Goal: Complete application form

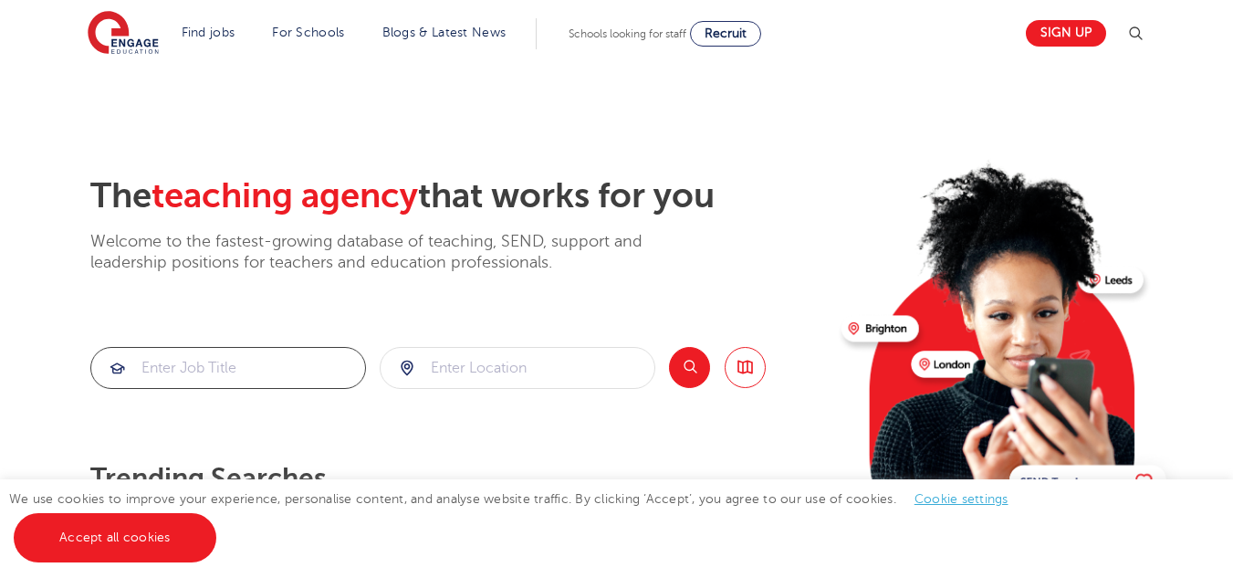
click at [287, 363] on input "search" at bounding box center [228, 368] width 274 height 40
type input "business teacher"
click at [472, 358] on input "search" at bounding box center [518, 368] width 274 height 40
type input "Oxfordshire"
click at [679, 373] on button "Search" at bounding box center [689, 367] width 41 height 41
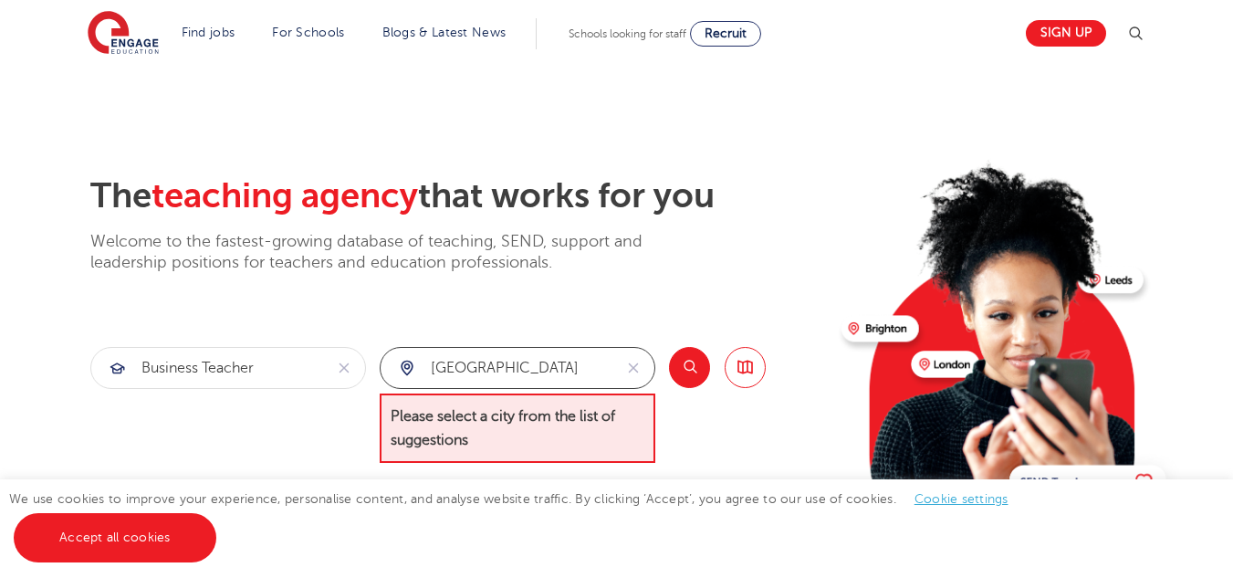
click at [570, 370] on input "Oxfordshire" at bounding box center [497, 368] width 232 height 40
click at [631, 362] on icon "reset" at bounding box center [633, 368] width 18 height 16
click at [401, 369] on div at bounding box center [518, 368] width 274 height 40
click at [407, 369] on div at bounding box center [518, 368] width 274 height 40
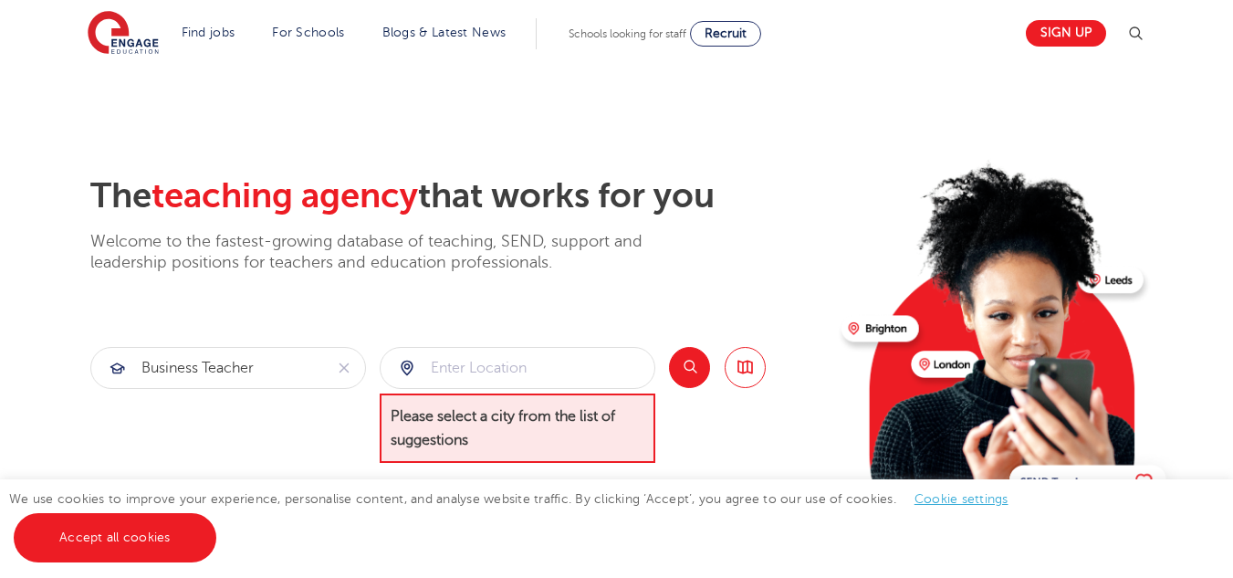
click at [625, 342] on div "The teaching agency that works for you Welcome to the fastest-growing database …" at bounding box center [458, 412] width 736 height 475
click at [692, 376] on button "Search" at bounding box center [689, 367] width 41 height 41
click at [555, 380] on input "search" at bounding box center [518, 368] width 274 height 40
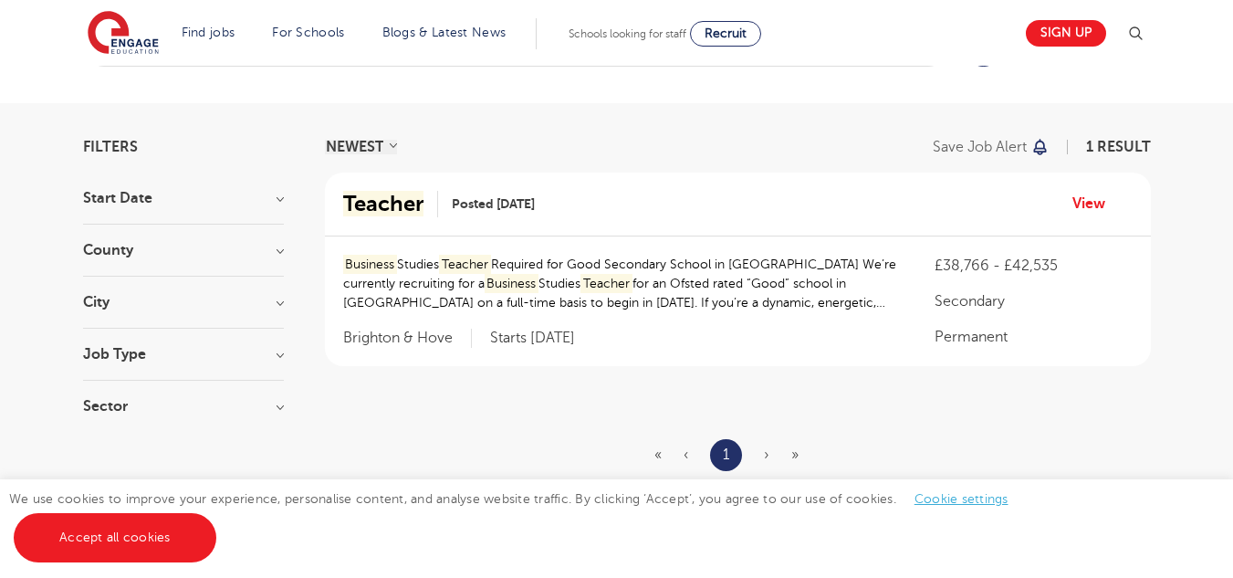
scroll to position [80, 0]
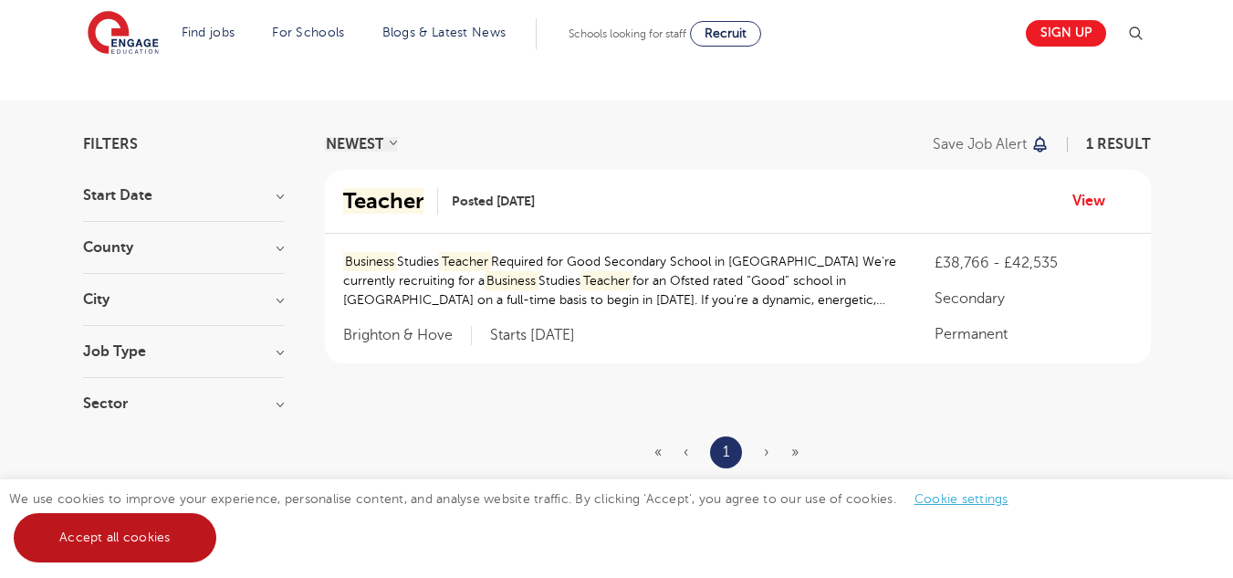
click at [192, 526] on link "Accept all cookies" at bounding box center [115, 537] width 203 height 49
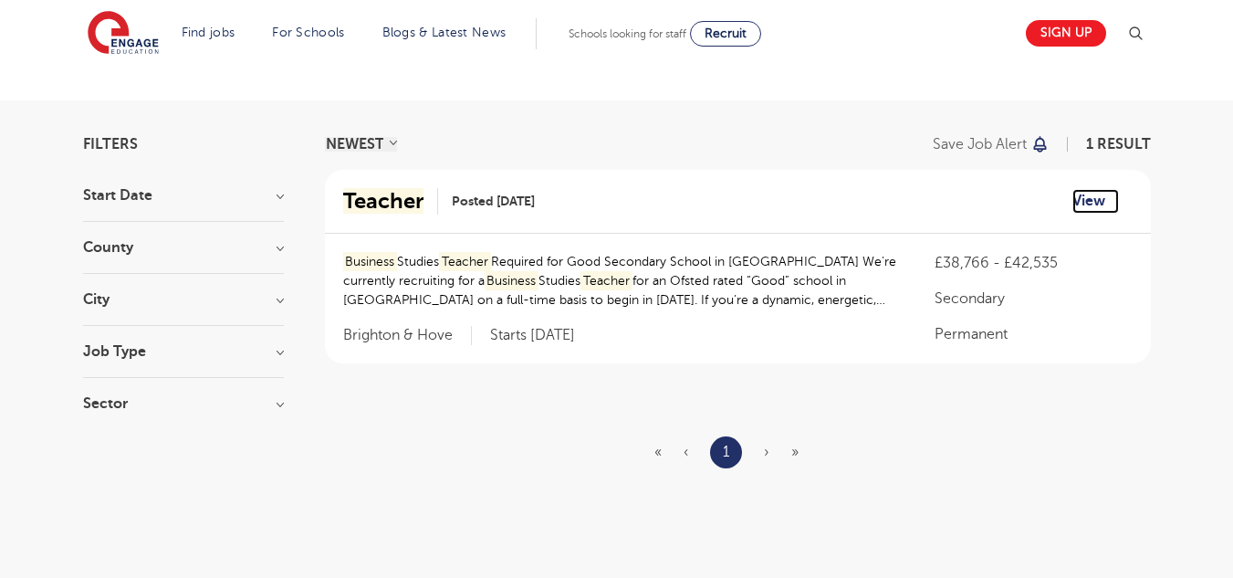
click at [1083, 200] on link "View" at bounding box center [1095, 201] width 47 height 24
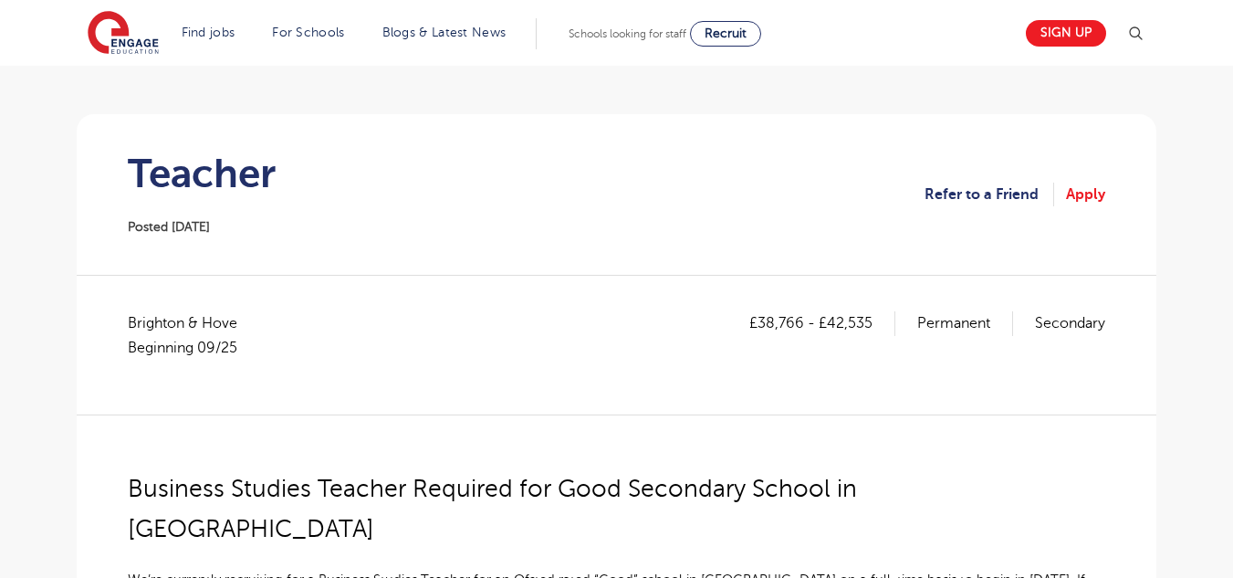
scroll to position [109, 0]
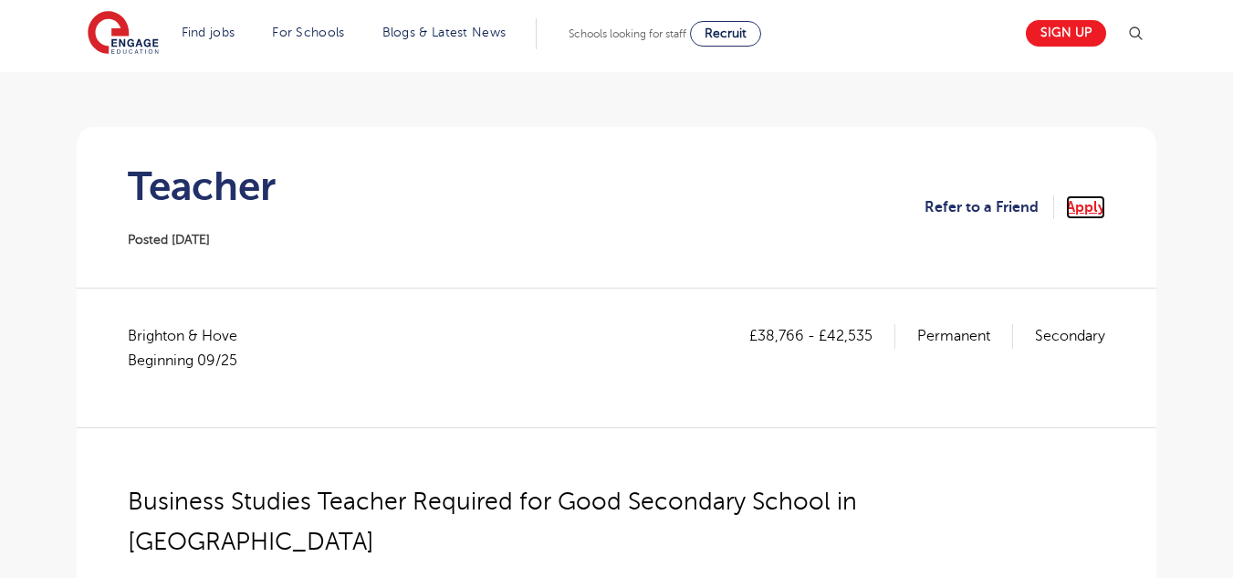
click at [1082, 208] on link "Apply" at bounding box center [1085, 207] width 39 height 24
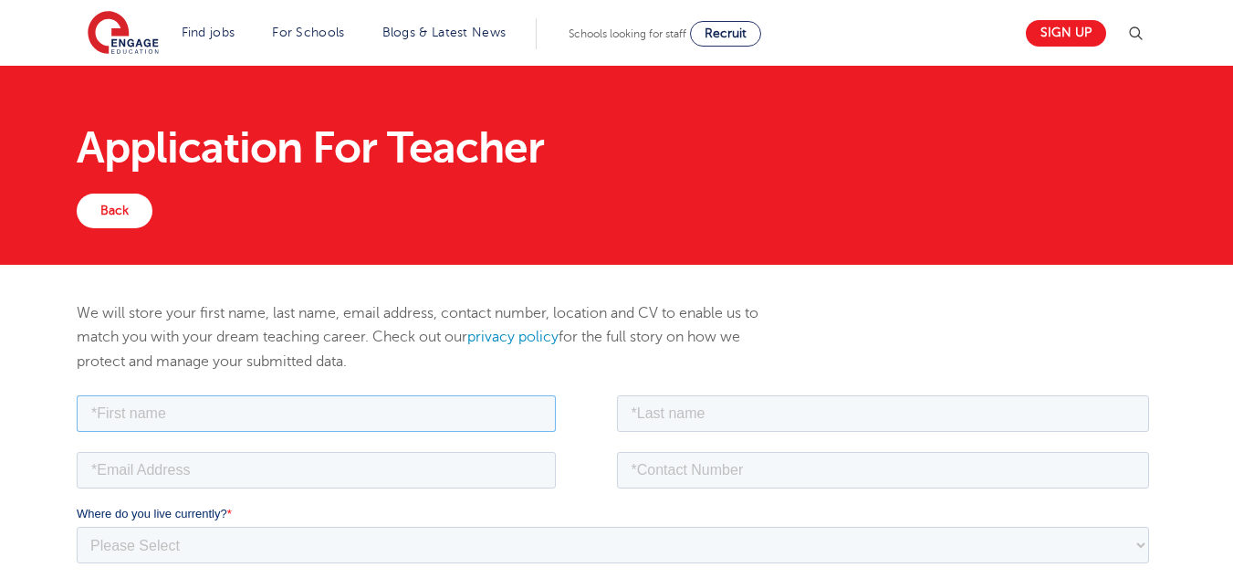
click at [475, 420] on input "text" at bounding box center [316, 412] width 479 height 37
type input "Neveasha"
click at [715, 409] on input "text" at bounding box center [883, 412] width 533 height 37
type input "Vassell"
click at [528, 476] on input "email" at bounding box center [316, 469] width 479 height 37
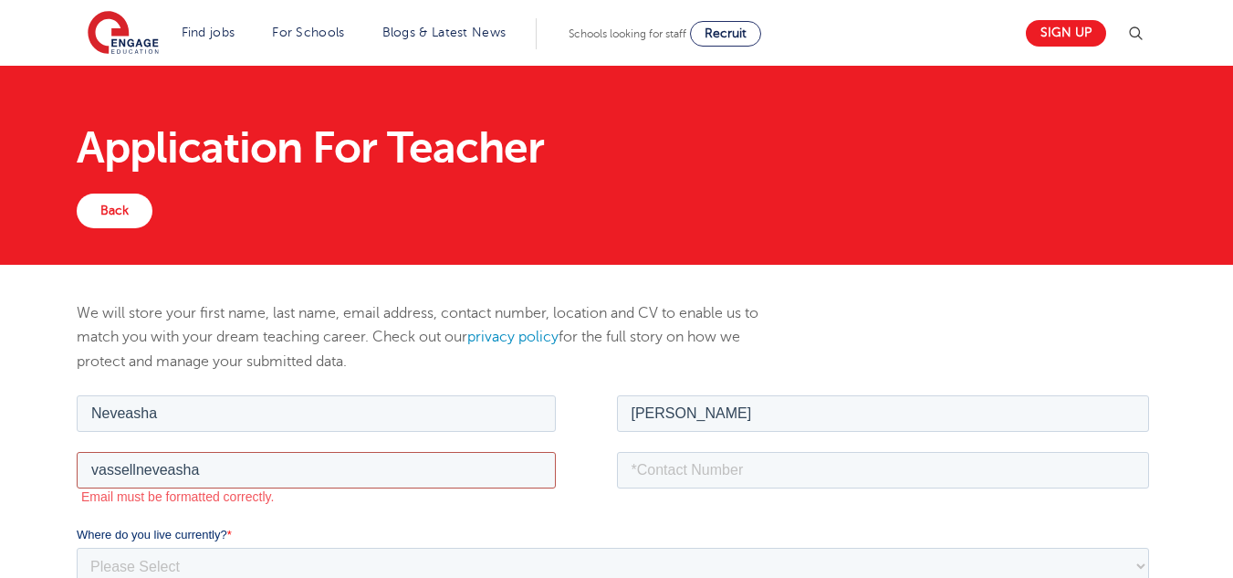
click at [364, 482] on input "vassellneveasha" at bounding box center [316, 469] width 479 height 37
click at [264, 471] on input "vassellneveasha2@gmail,com" at bounding box center [316, 469] width 479 height 37
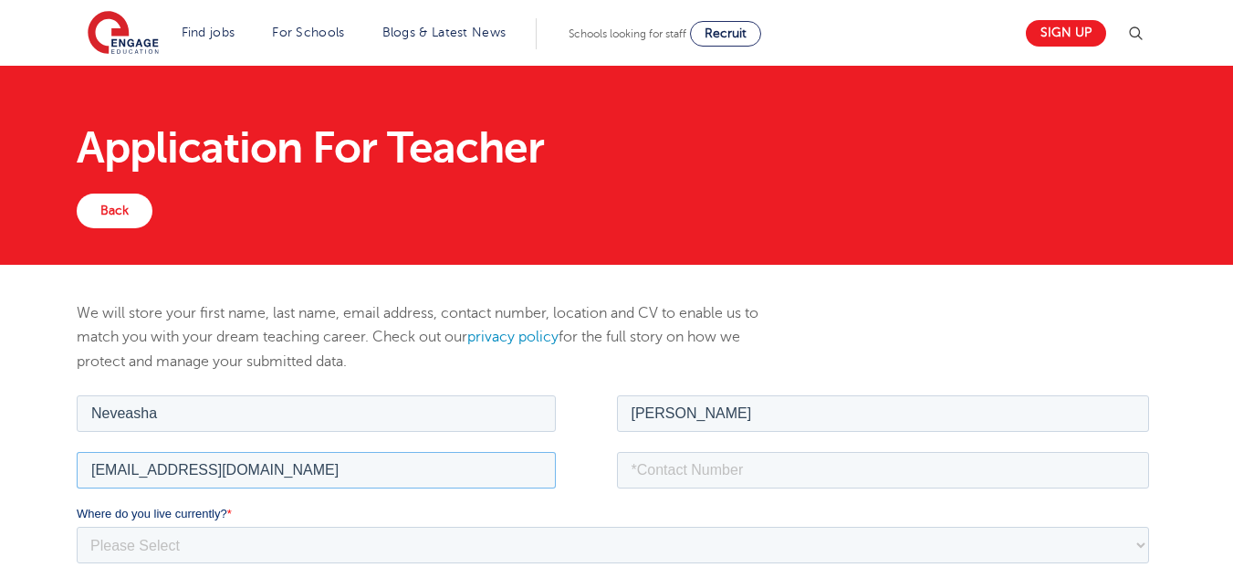
type input "vassellneveasha2@gmail.com"
click at [657, 466] on input "tel" at bounding box center [883, 469] width 533 height 37
type input "18765775245"
click at [409, 537] on select "Please Select UK Canada Ireland Australia New Zealand Europe USA South Africa J…" at bounding box center [613, 544] width 1072 height 37
select select "Jamaica"
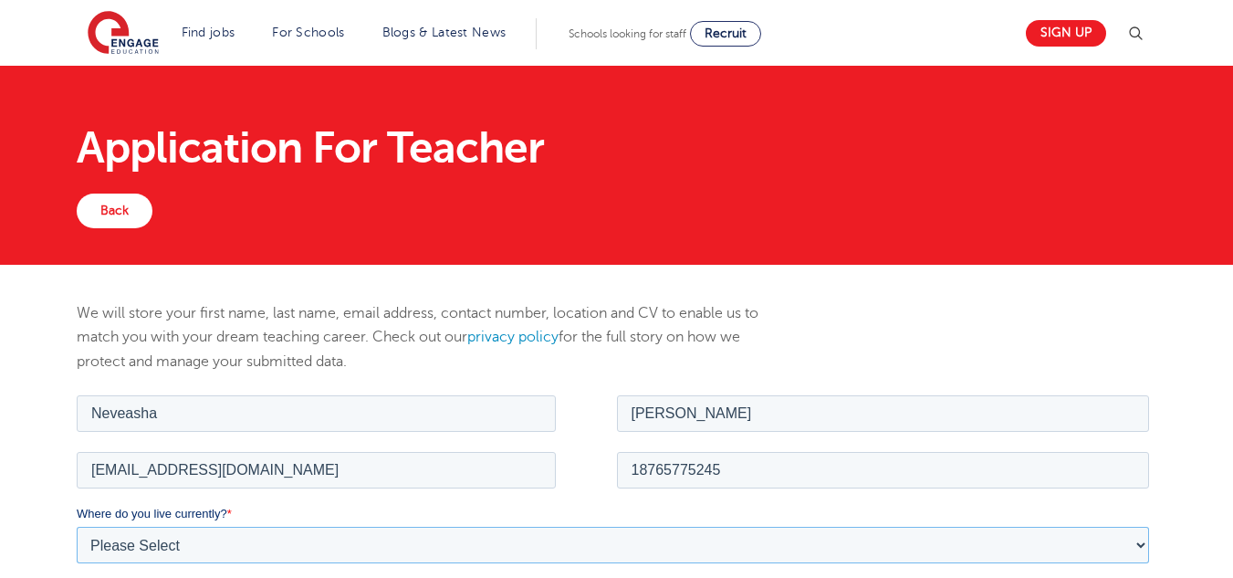
click at [77, 526] on select "Please Select UK Canada Ireland Australia New Zealand Europe USA South Africa J…" at bounding box center [613, 544] width 1072 height 37
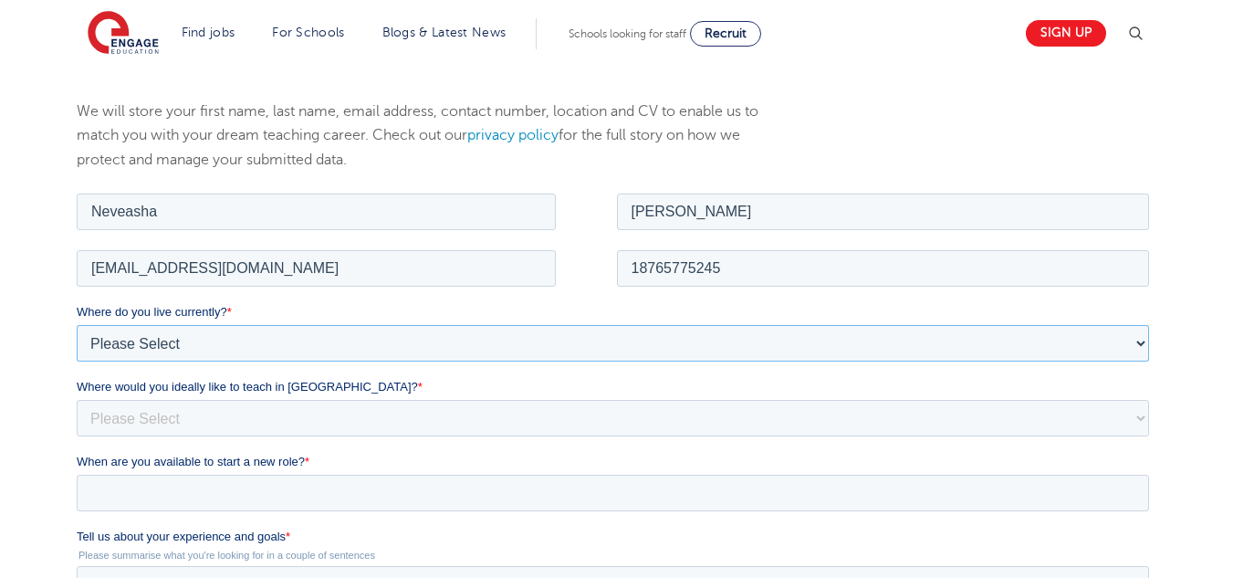
scroll to position [207, 0]
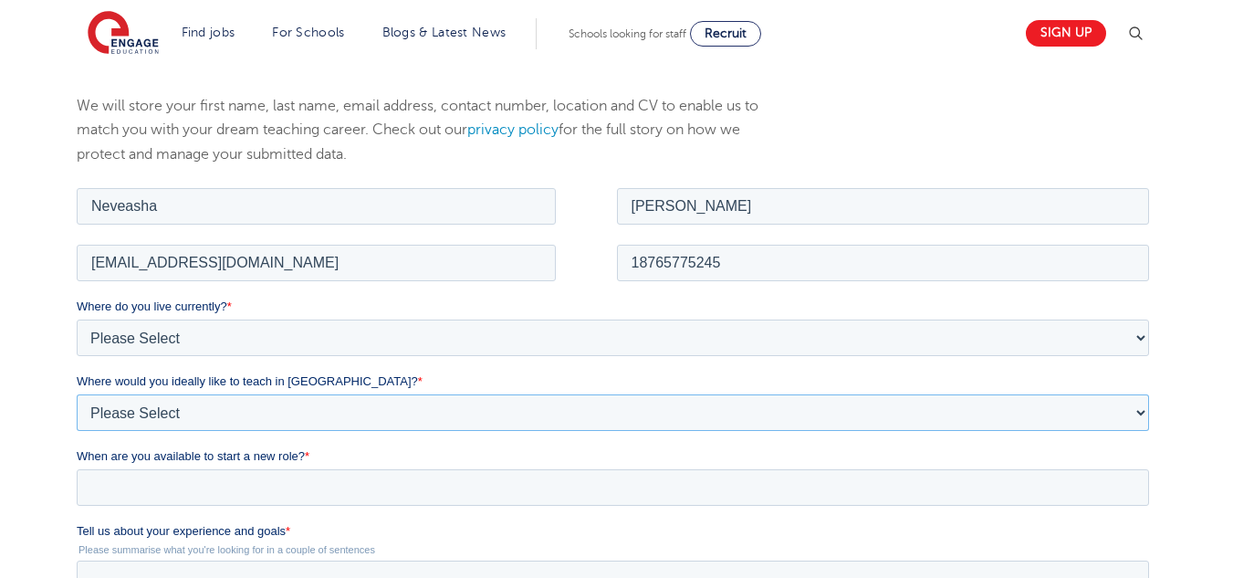
click at [749, 404] on select "Please Select I'm flexible! London Any city in England Greater London/Home Coun…" at bounding box center [613, 411] width 1072 height 37
select select "Flexible"
click at [77, 393] on select "Please Select I'm flexible! London Any city in England Greater London/Home Coun…" at bounding box center [613, 411] width 1072 height 37
click at [571, 497] on input "When are you available to start a new role? *" at bounding box center [613, 486] width 1072 height 37
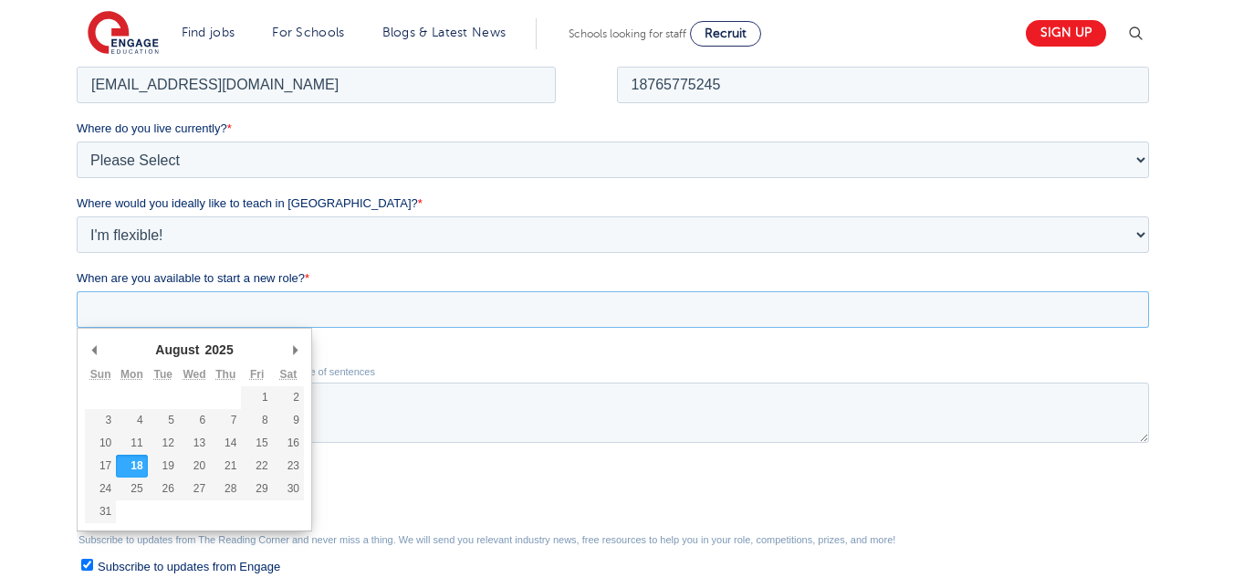
scroll to position [399, 0]
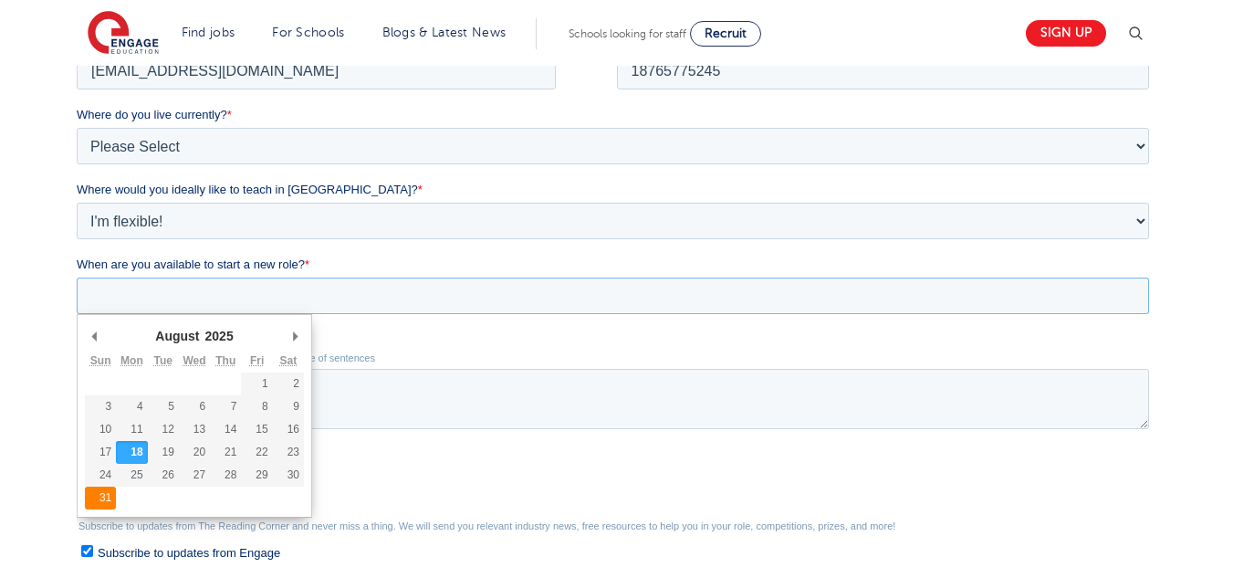
type div "2025-08-31"
type input "2025/08/31"
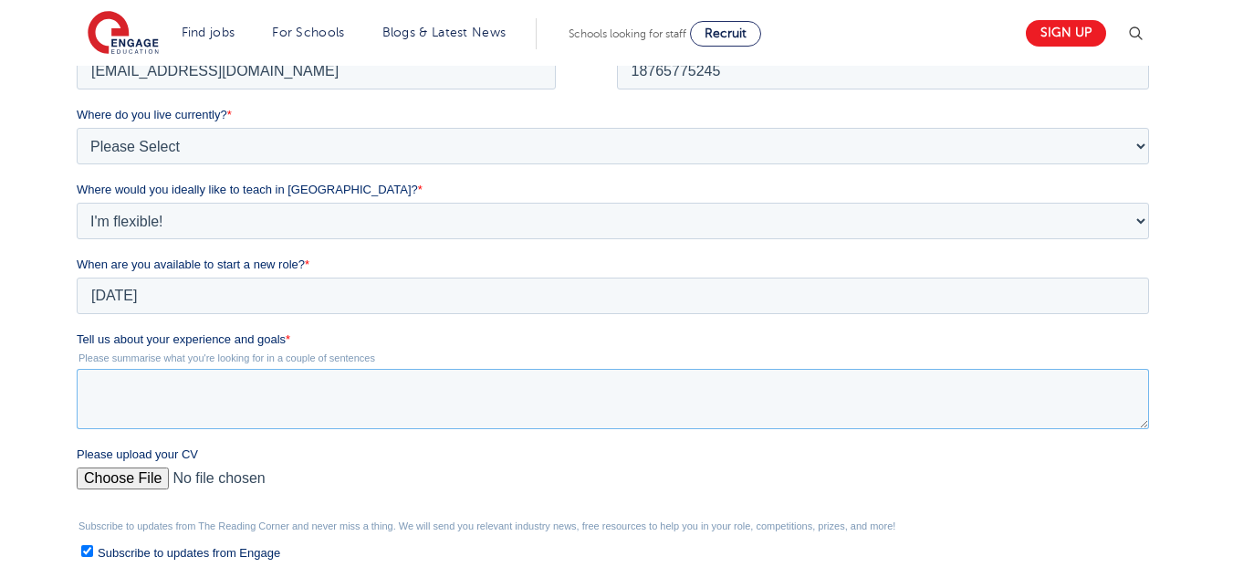
click at [147, 392] on textarea "Tell us about your experience and goals *" at bounding box center [613, 399] width 1072 height 60
click at [445, 406] on textarea "Tell us about your experience and goals *" at bounding box center [613, 399] width 1072 height 60
paste textarea "With three years of teaching experience, I have developed a strong foundation i…"
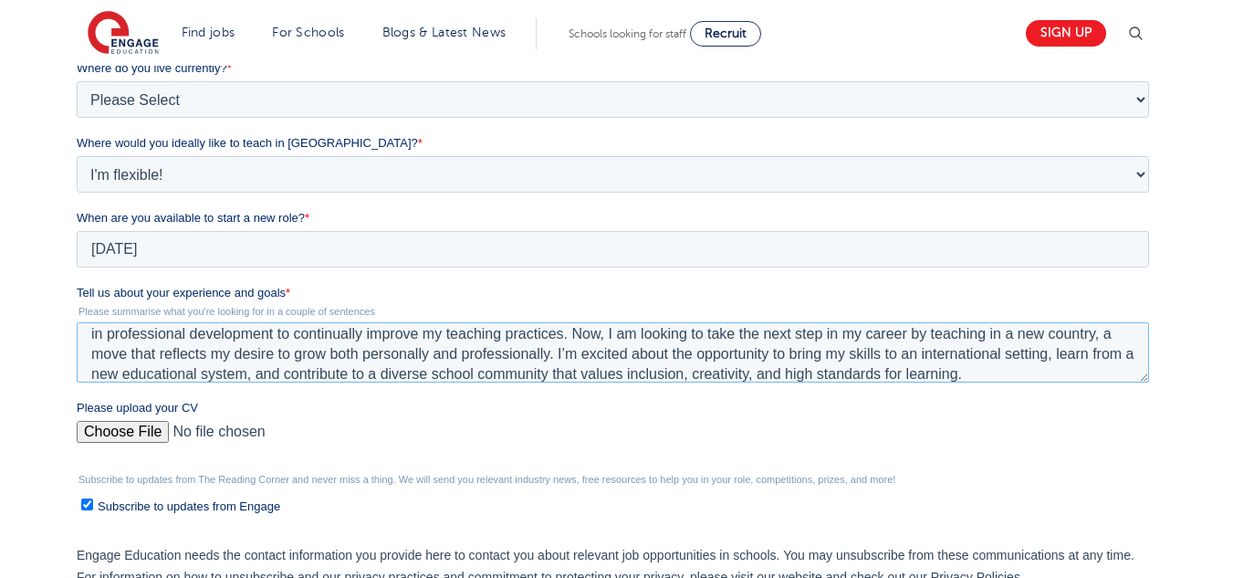
scroll to position [451, 0]
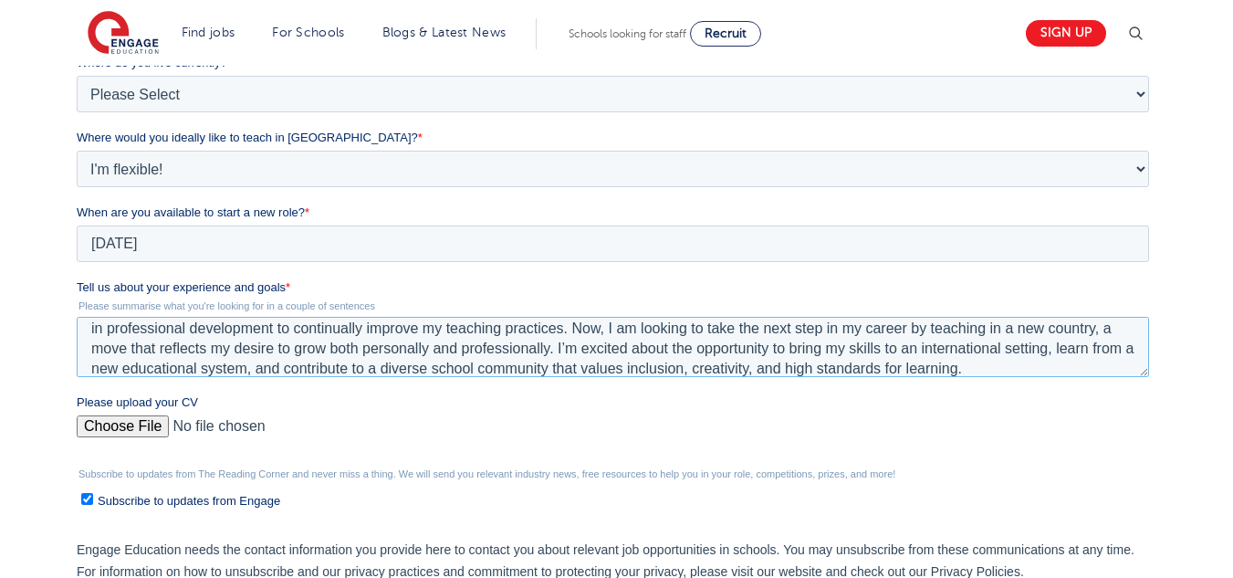
type textarea "With three years of teaching experience, I have developed a strong foundation i…"
click at [150, 423] on input "Please upload your CV" at bounding box center [613, 433] width 1072 height 37
type input "C:\fakepath\NEVEASHA VASSELL CV 2025.docx"
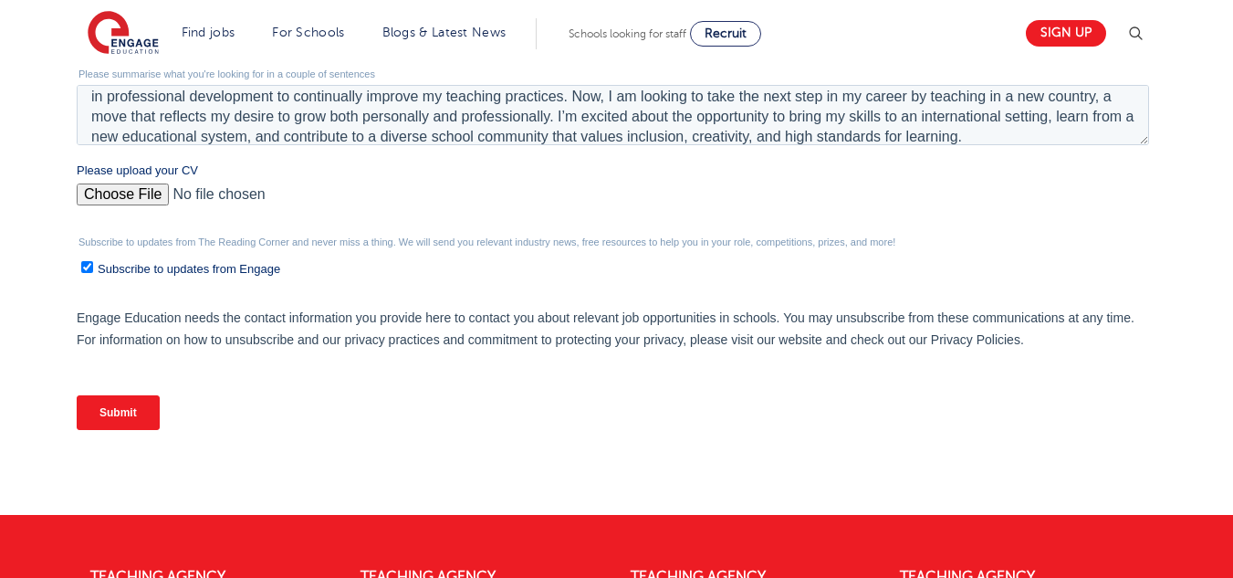
scroll to position [696, 0]
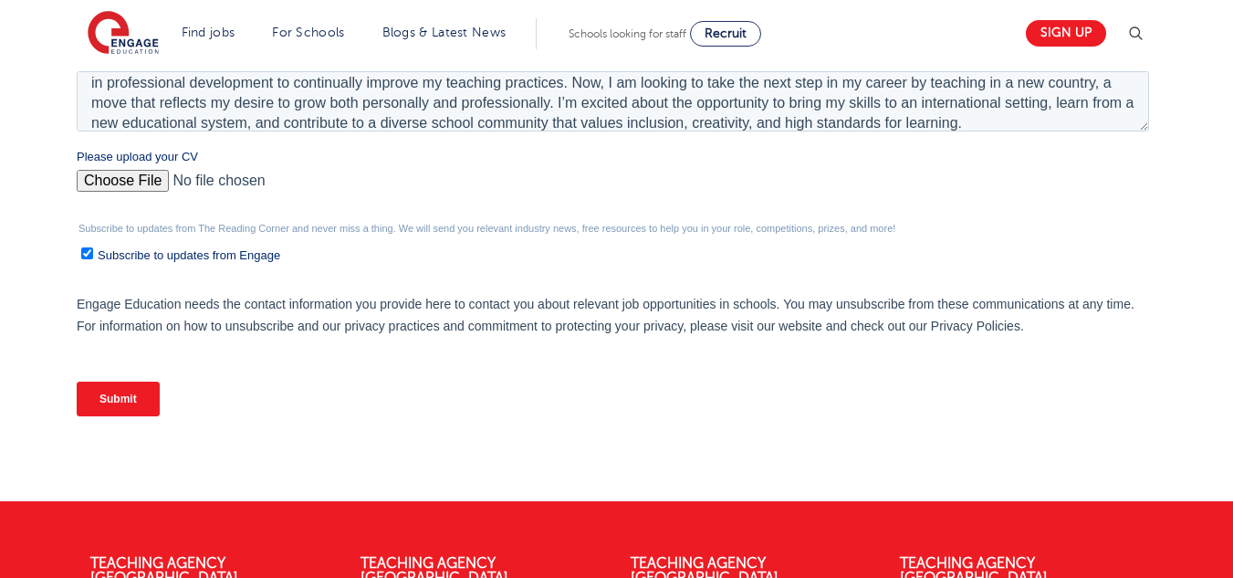
click at [147, 397] on input "Submit" at bounding box center [118, 398] width 83 height 35
